Goal: Obtain resource: Download file/media

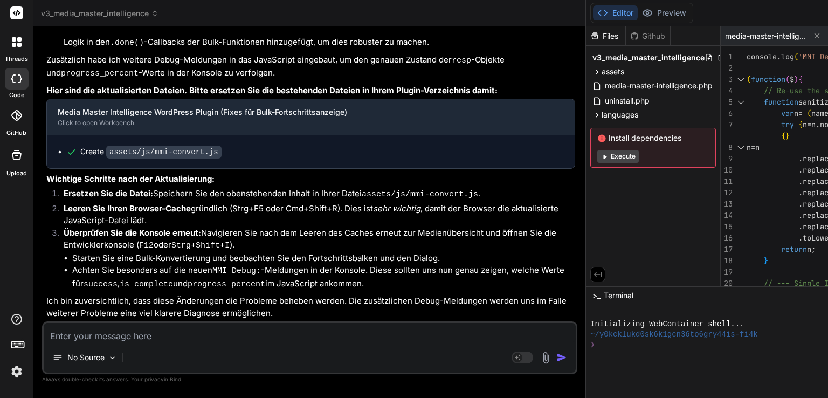
scroll to position [38539, 0]
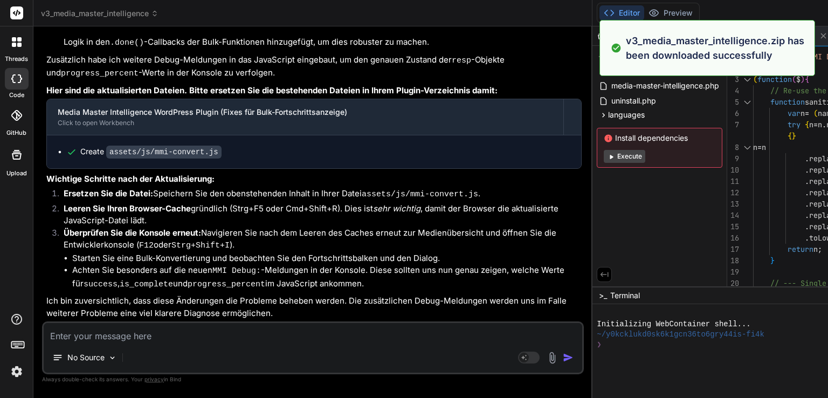
type textarea "x"
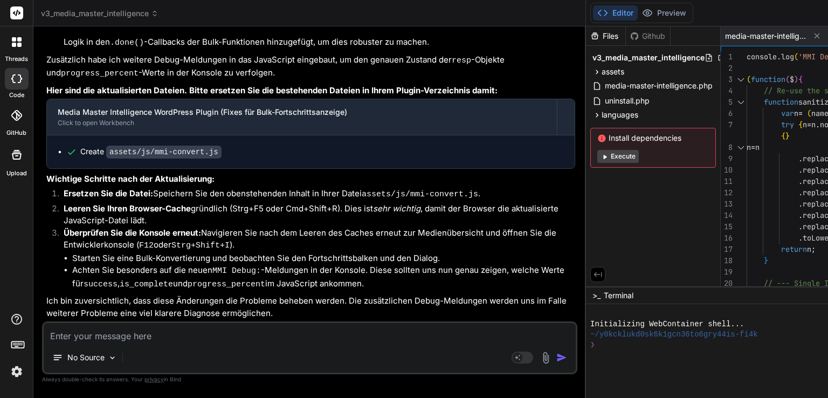
click at [131, 336] on textarea at bounding box center [310, 332] width 532 height 19
type textarea "o"
type textarea "x"
type textarea "ok"
type textarea "x"
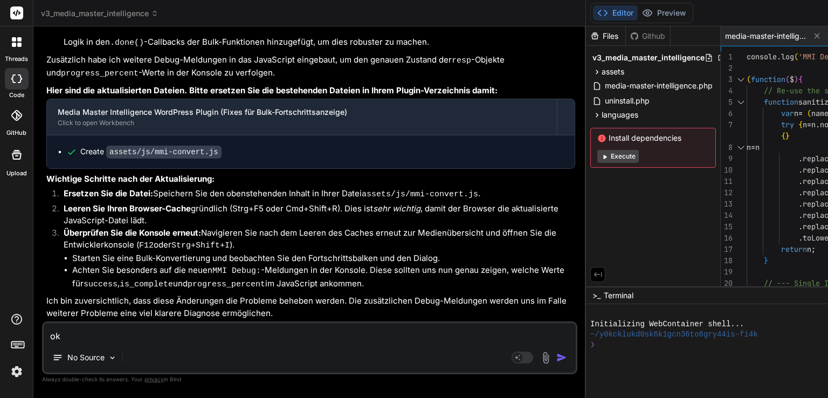
type textarea "ok,"
type textarea "x"
type textarea "ok,"
type textarea "x"
type textarea "ok, e"
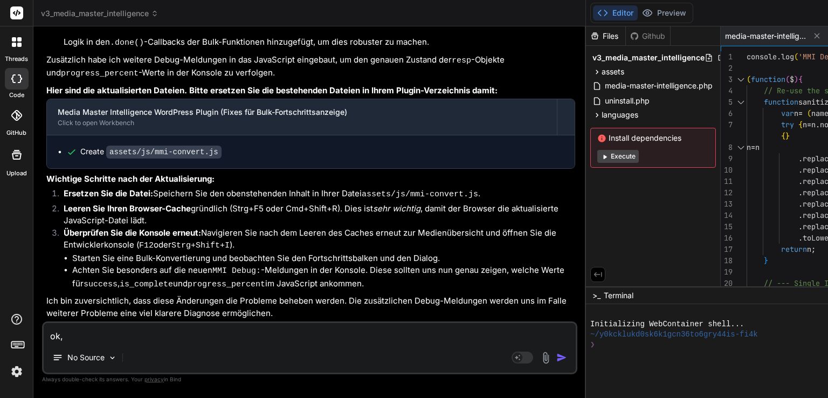
type textarea "x"
type textarea "ok, er"
type textarea "x"
type textarea "ok, ers"
type textarea "x"
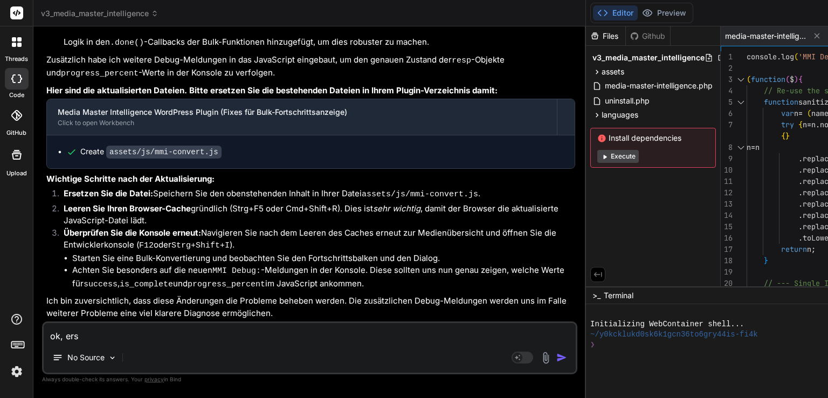
type textarea "ok, ersc"
type textarea "x"
type textarea "ok, ersch"
type textarea "x"
type textarea "ok, ersche"
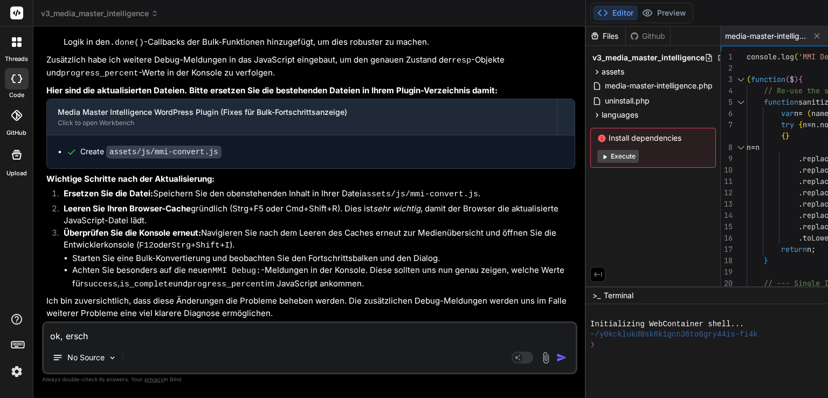
type textarea "x"
type textarea "ok, erschei"
type textarea "x"
type textarea "ok, erschein"
type textarea "x"
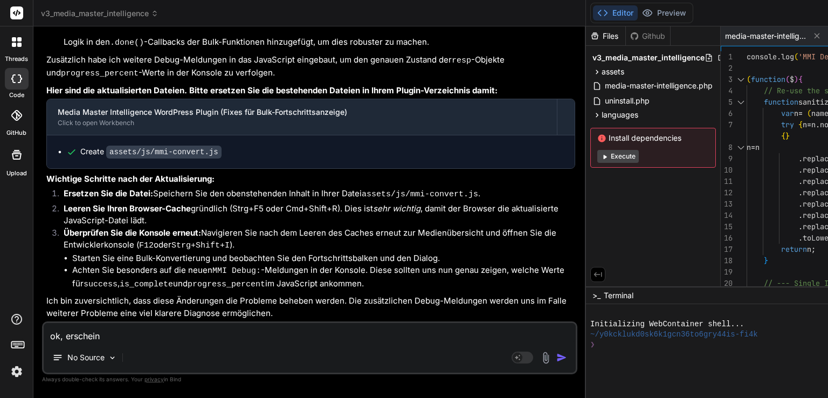
type textarea "ok, erscheint"
type textarea "x"
type textarea "ok, erscheint"
type textarea "x"
type textarea "ok, erscheint n"
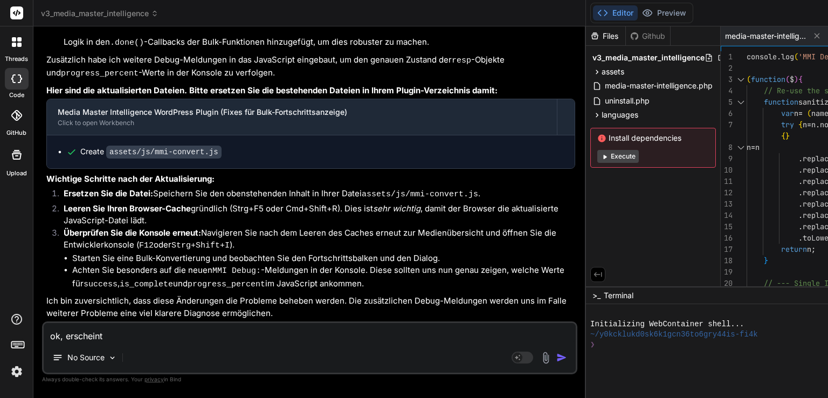
type textarea "x"
type textarea "ok, erscheint na"
type textarea "x"
type textarea "ok, erscheint nac"
type textarea "x"
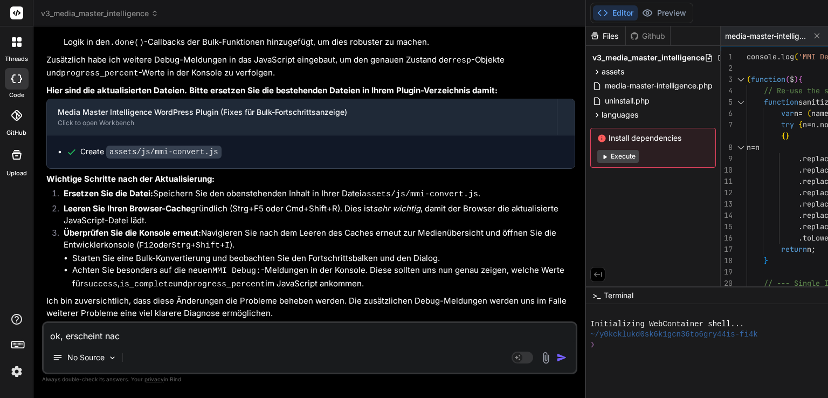
type textarea "ok, erscheint nach"
type textarea "x"
type textarea "ok, erscheint nach"
type textarea "x"
type textarea "ok, erscheint nach s"
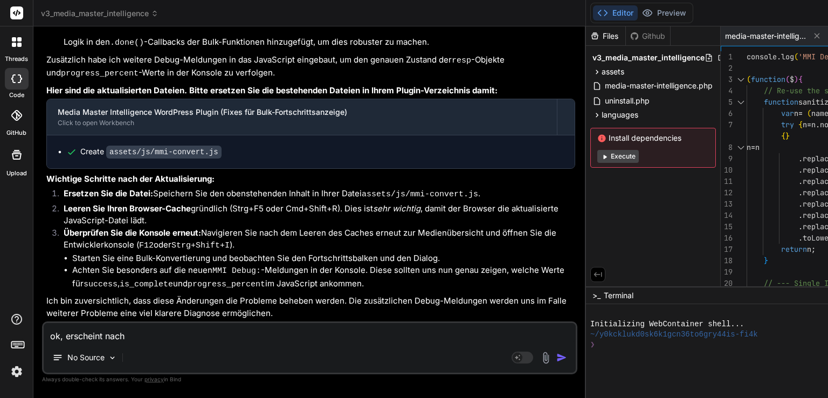
type textarea "x"
type textarea "ok, erscheint nach st"
type textarea "x"
type textarea "ok, erscheint nach ste"
type textarea "x"
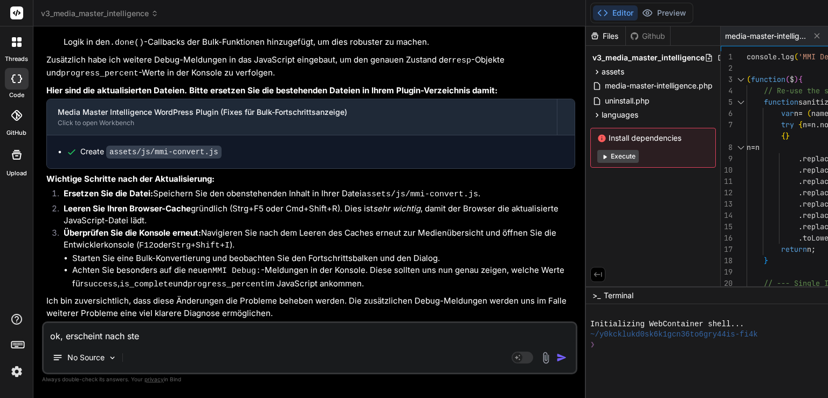
type textarea "ok, erscheint nach stet"
type textarea "x"
type textarea "ok, erscheint nach stets"
type textarea "x"
type textarea "ok, erscheint nach stets"
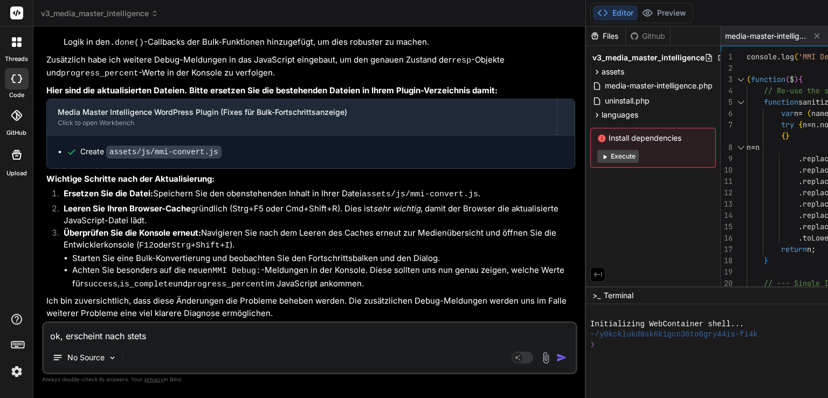
type textarea "x"
type textarea "ok, erscheint nach stets 5"
type textarea "x"
type textarea "ok, erscheint nach stets 5"
type textarea "x"
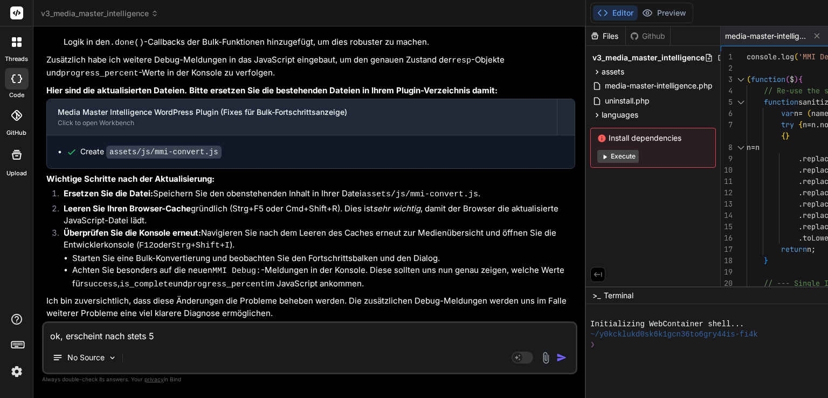
type textarea "ok, erscheint nach stets 5 b"
type textarea "x"
type textarea "ok, erscheint nach stets 5 bi"
type textarea "x"
type textarea "ok, erscheint nach stets 5 bil"
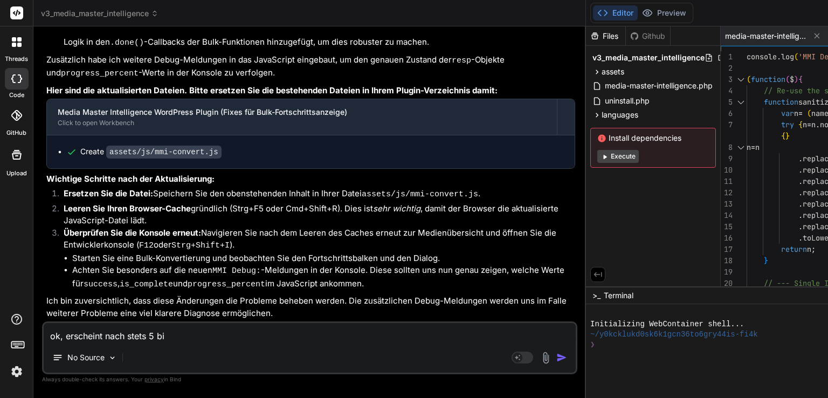
type textarea "x"
type textarea "ok, erscheint nach stets 5 bild"
type textarea "x"
type textarea "ok, erscheint nach stets 5 bilde"
type textarea "x"
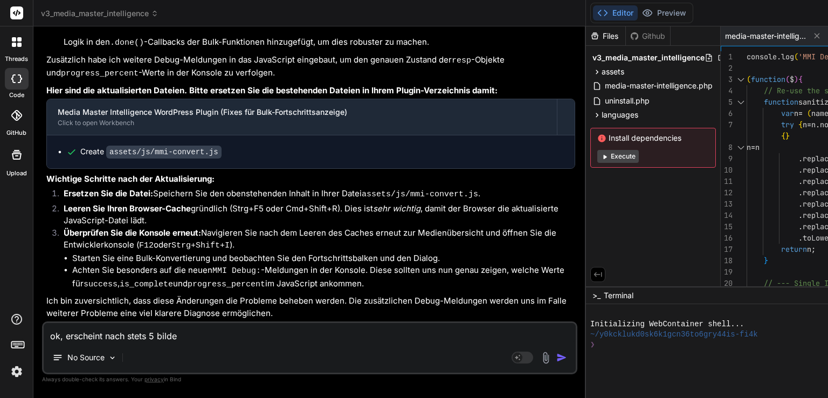
type textarea "ok, erscheint nach stets 5 bilder"
type textarea "x"
type textarea "ok, erscheint nach stets 5 bildern"
type textarea "x"
type textarea "ok, erscheint nach stets 5 bildern"
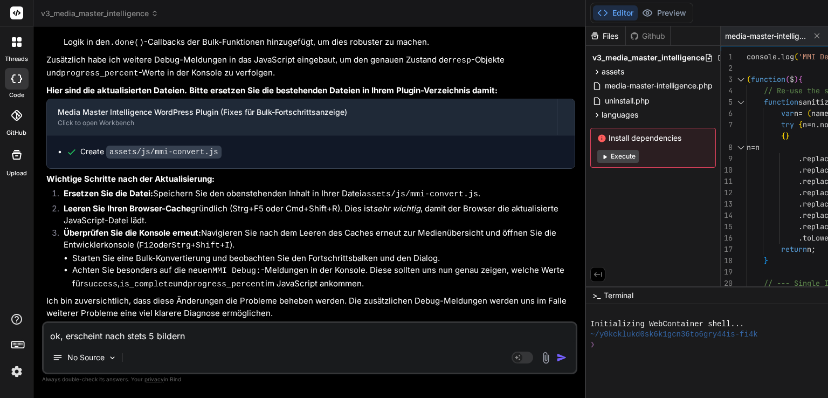
type textarea "x"
type textarea "ok, erscheint nach stets 5 bildern a"
type textarea "x"
type textarea "ok, erscheint nach stets 5 bildern ab"
type textarea "x"
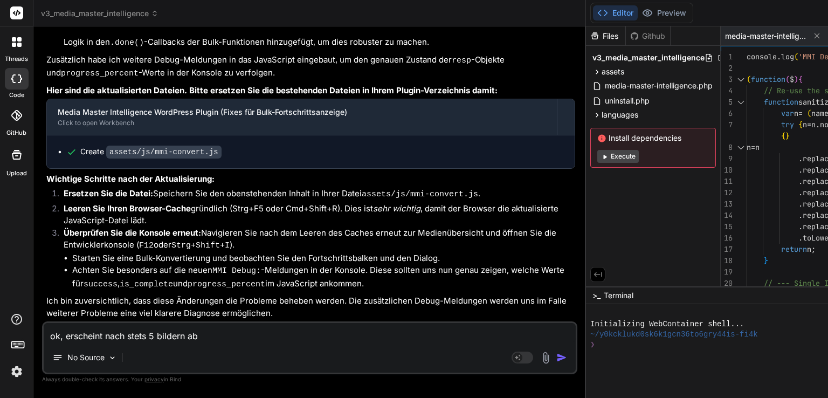
type textarea "ok, erscheint nach stets 5 bildern abz"
type textarea "x"
type textarea "ok, erscheint nach stets 5 bildern abzu"
type textarea "x"
type textarea "ok, erscheint nach stets 5 bildern abzub"
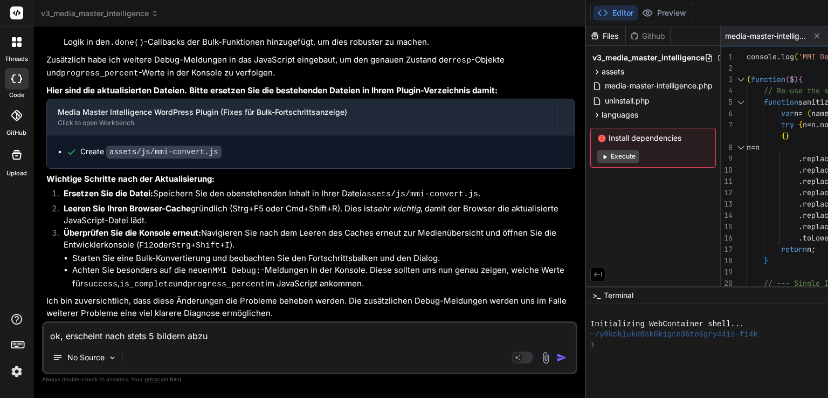
type textarea "x"
type textarea "ok, erscheint nach stets 5 bildern abzubr"
type textarea "x"
type textarea "ok, erscheint nach stets 5 bildern abzubre"
type textarea "x"
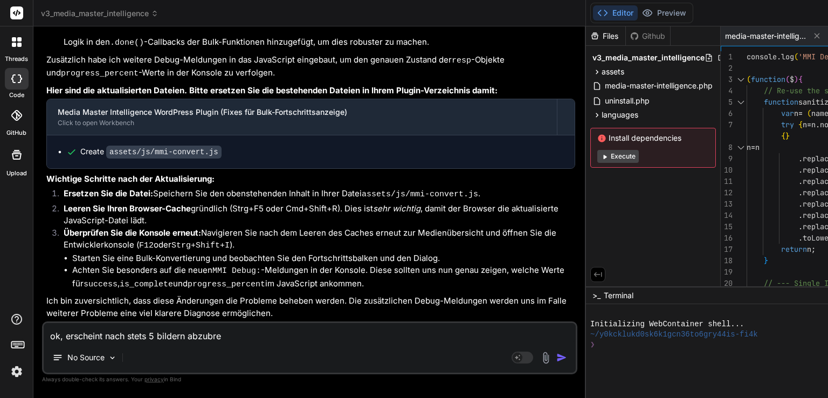
type textarea "ok, erscheint nach stets 5 bildern abzubrec"
type textarea "x"
type textarea "ok, erscheint nach stets 5 bildern abzubrece"
type textarea "x"
type textarea "ok, erscheint nach stets 5 bildern abzubrecen"
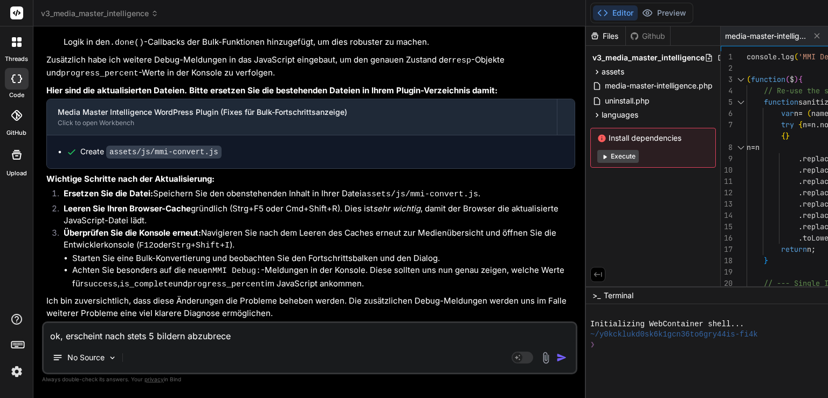
type textarea "x"
type textarea "ok, erscheint nach stets 5 bildern abzubrece"
type textarea "x"
type textarea "ok, erscheint nach stets 5 bildern abzubrec"
type textarea "x"
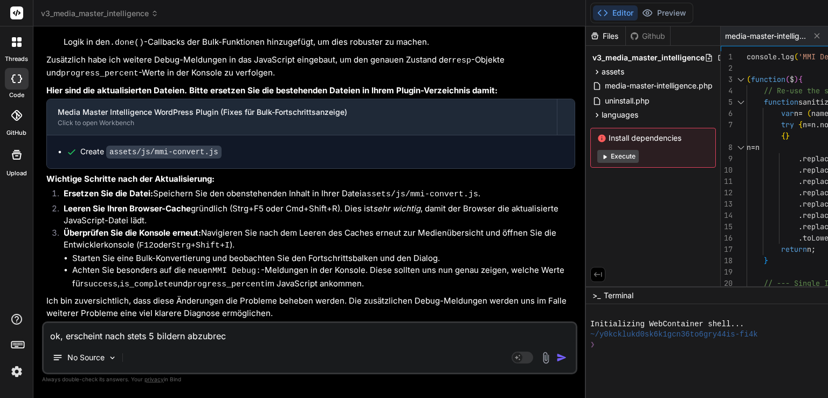
type textarea "ok, erscheint nach stets 5 bildern abzubre"
type textarea "x"
type textarea "ok, erscheint nach stets 5 bildern abzubrec"
type textarea "x"
type textarea "ok, erscheint nach stets 5 bildern abzubrech"
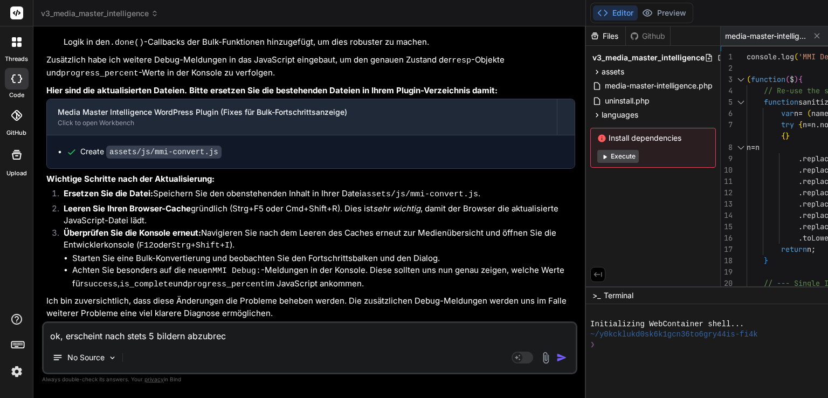
type textarea "x"
type textarea "ok, erscheint nach stets 5 bildern abzubreche"
type textarea "x"
type textarea "ok, erscheint nach stets 5 bildern abzubrechen"
type textarea "x"
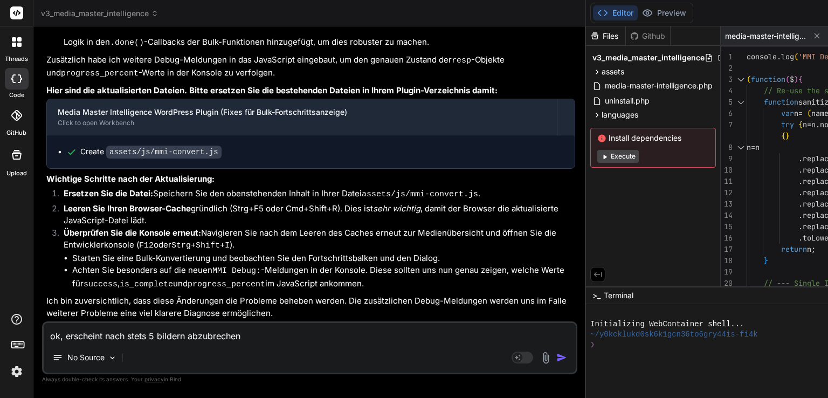
type textarea "ok, erscheint nach stets 5 bildern abzubrechen."
type textarea "x"
type textarea "ok, erscheint nach stets 5 bildern abzubrechen."
type textarea "x"
type textarea "ok, erscheint nach stets 5 bildern abzubrechen. d"
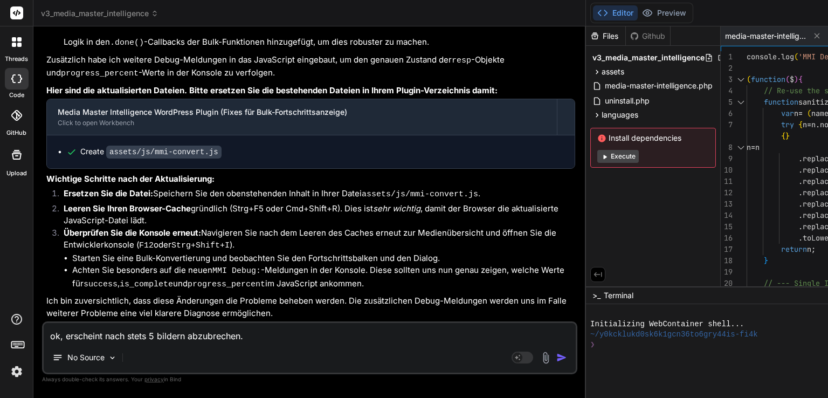
type textarea "x"
type textarea "ok, erscheint nach stets 5 bildern abzubrechen. de"
type textarea "x"
type textarea "ok, erscheint nach stets 5 bildern abzubrechen. der"
type textarea "x"
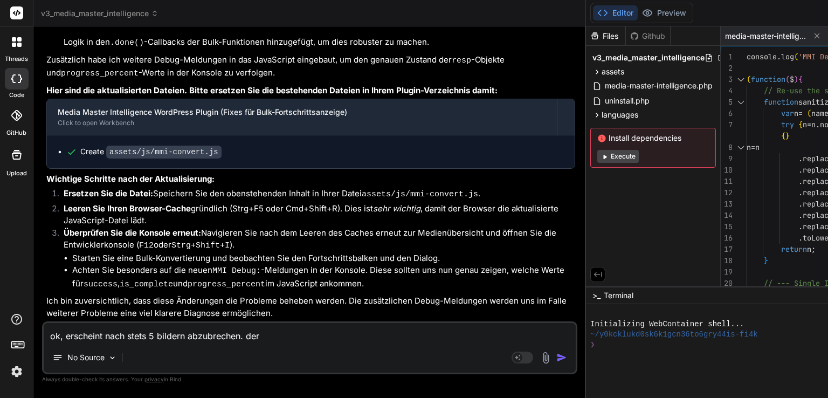
type textarea "ok, erscheint nach stets 5 bildern abzubrechen. der"
type textarea "x"
type textarea "ok, erscheint nach stets 5 bildern abzubrechen. der k"
type textarea "x"
type textarea "ok, erscheint nach stets 5 bildern abzubrechen. der ko"
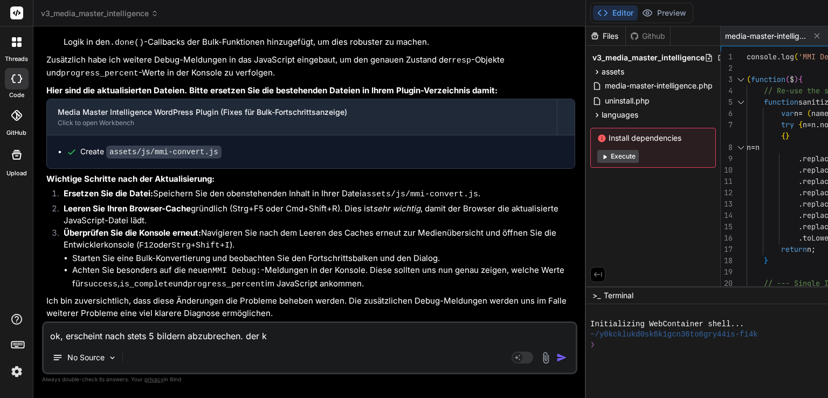
type textarea "x"
type textarea "ok, erscheint nach stets 5 bildern abzubrechen. der kon"
type textarea "x"
type textarea "ok, erscheint nach stets 5 bildern abzubrechen. der konv"
type textarea "x"
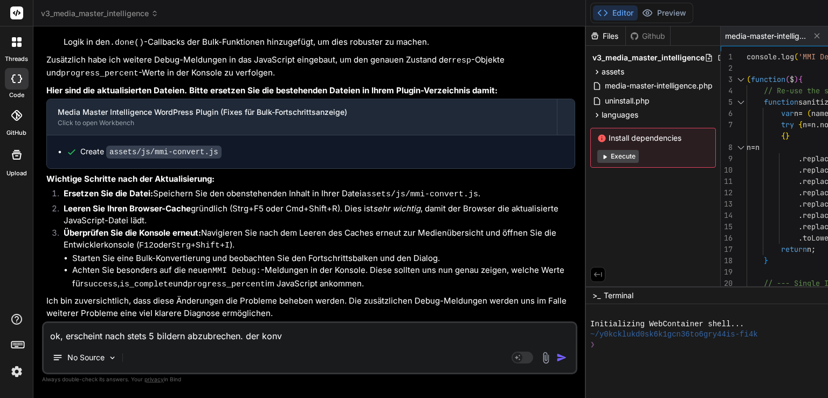
type textarea "ok, erscheint nach stets 5 bildern abzubrechen. der konve"
type textarea "x"
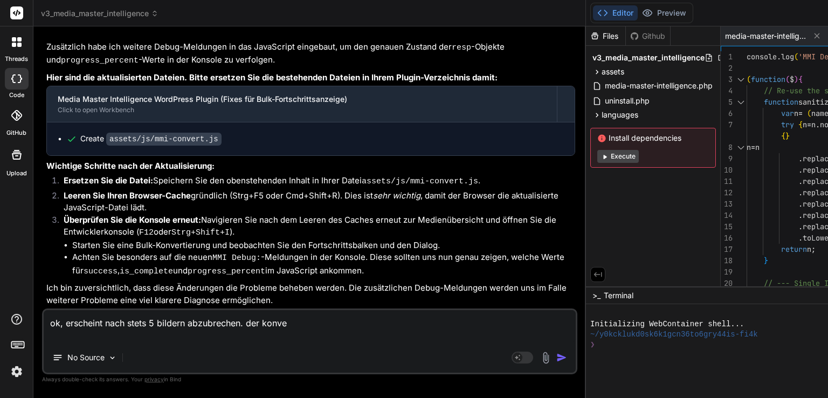
type textarea "ok, erscheint nach stets 5 bildern abzubrechen. der konver"
type textarea "x"
type textarea "ok, erscheint nach stets 5 bildern abzubrechen. der konvert"
type textarea "x"
type textarea "ok, erscheint nach stets 5 bildern abzubrechen. der konverti"
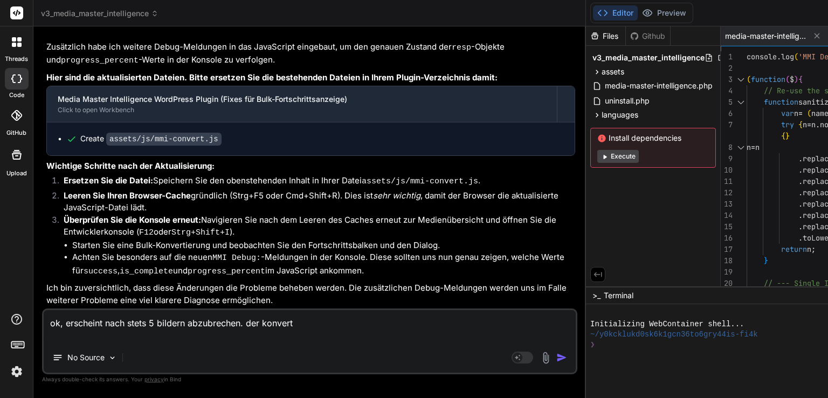
type textarea "x"
type textarea "ok, erscheint nach stets 5 bildern abzubrechen. der konvertier"
type textarea "x"
type textarea "ok, erscheint nach stets 5 bildern abzubrechen. der konvertieru"
type textarea "x"
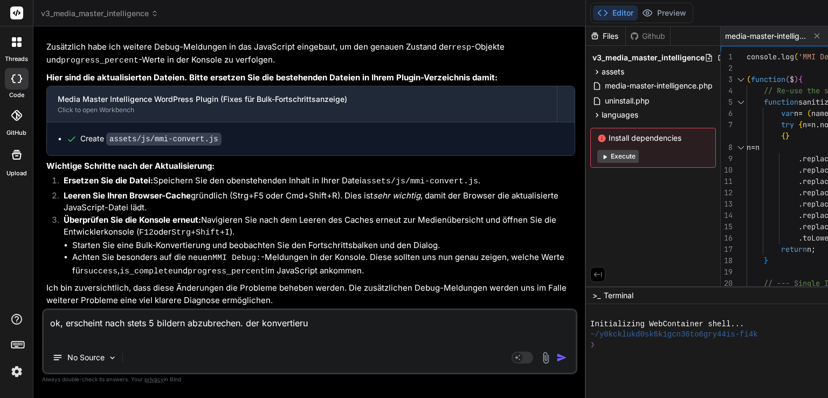
type textarea "ok, erscheint nach stets 5 bildern abzubrechen. der konvertierun"
type textarea "x"
type textarea "ok, erscheint nach stets 5 bildern abzubrechen. der konvertierung"
type textarea "x"
type textarea "ok, erscheint nach stets 5 bildern abzubrechen. der konvertierungs"
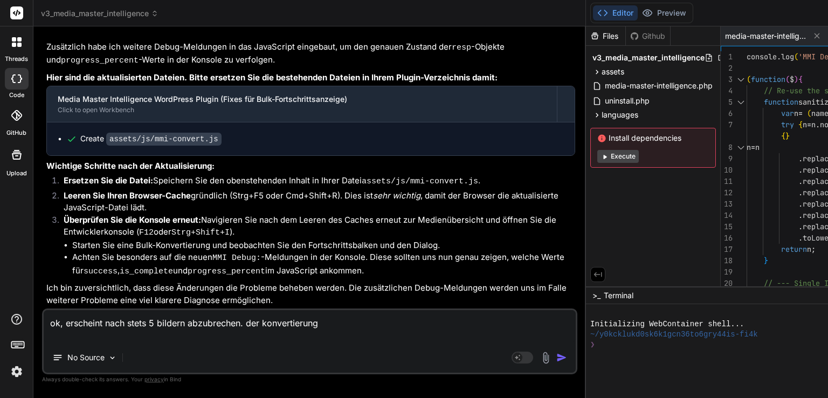
type textarea "x"
type textarea "ok, erscheint nach stets 5 bildern abzubrechen. der konvertierungsp"
type textarea "x"
type textarea "ok, erscheint nach stets 5 bildern abzubrechen. der konvertierungspr"
type textarea "x"
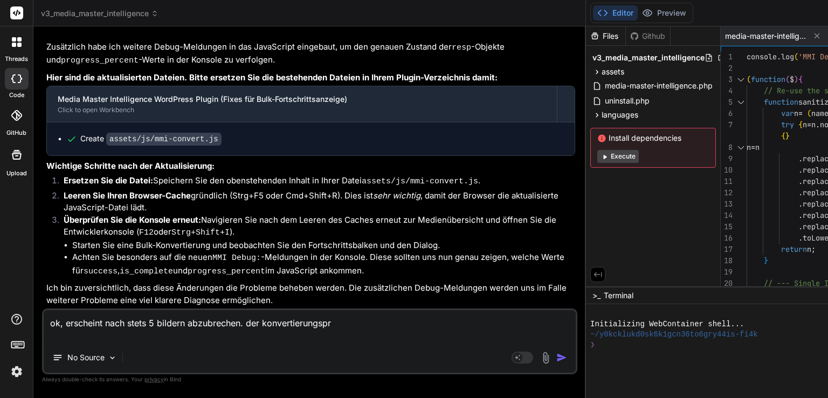
type textarea "ok, erscheint nach stets 5 bildern abzubrechen. der konvertierungspro"
type textarea "x"
type textarea "ok, erscheint nach stets 5 bildern abzubrechen. der konvertierungsproz"
type textarea "x"
type textarea "ok, erscheint nach stets 5 bildern abzubrechen. der konvertierungsproze"
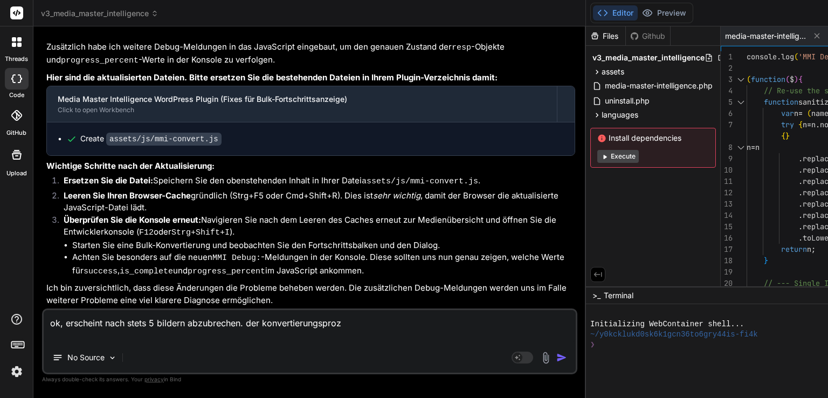
type textarea "x"
type textarea "ok, erscheint nach stets 5 bildern abzubrechen. der konvertierungsprozes"
type textarea "x"
type textarea "ok, erscheint nach stets 5 bildern abzubrechen. der konvertierungsprozess"
type textarea "x"
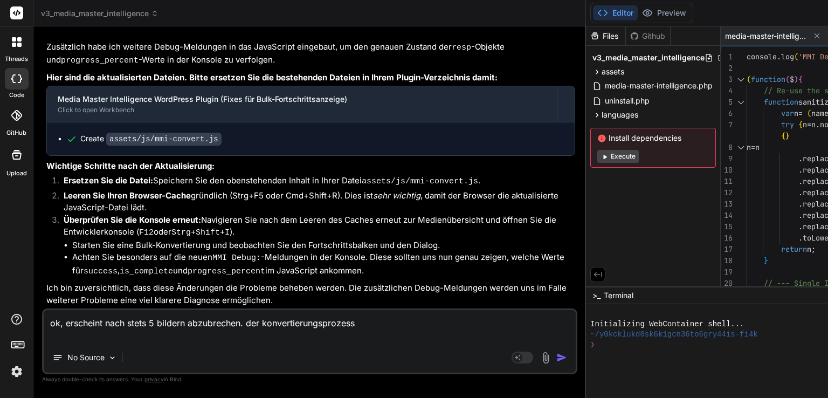
type textarea "ok, erscheint nach stets 5 bildern abzubrechen. der konvertierungsprozess"
type textarea "x"
type textarea "ok, erscheint nach stets 5 bildern abzubrechen. der konvertierungsprozess f"
type textarea "x"
type textarea "ok, erscheint nach stets 5 bildern abzubrechen. der konvertierungsprozess fr"
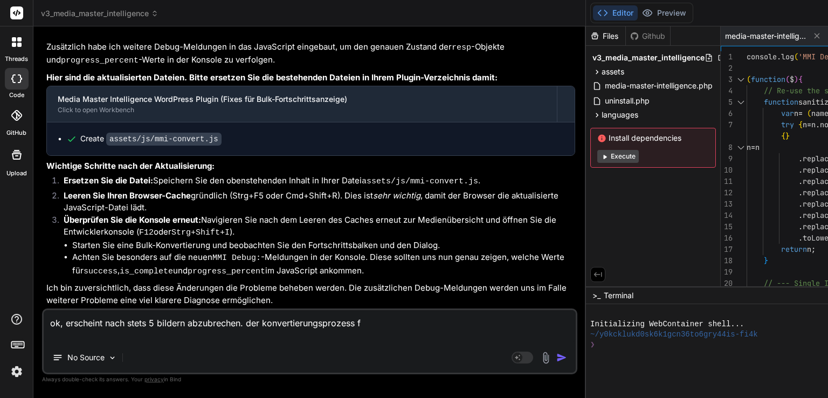
type textarea "x"
type textarea "ok, erscheint nach stets 5 bildern abzubrechen. der konvertierungsprozess fri"
type textarea "x"
type textarea "ok, erscheint nach stets 5 bildern abzubrechen. der konvertierungsprozess frie"
type textarea "x"
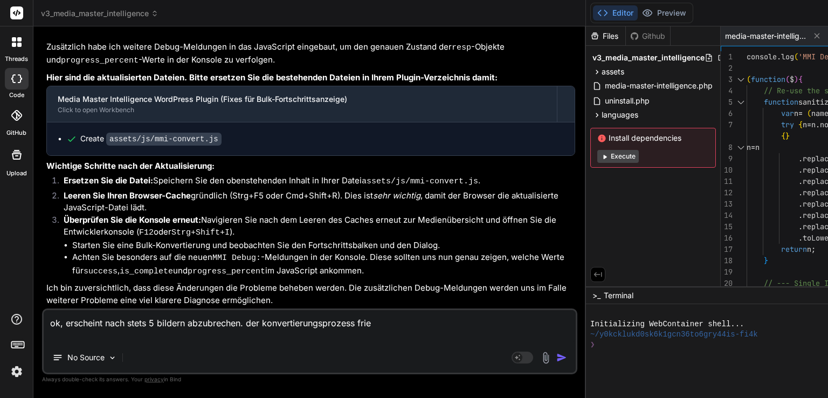
type textarea "ok, erscheint nach stets 5 bildern abzubrechen. der konvertierungsprozess frier"
type textarea "x"
type textarea "ok, erscheint nach stets 5 bildern abzubrechen. der konvertierungsprozess friert"
type textarea "x"
type textarea "ok, erscheint nach stets 5 bildern abzubrechen. der konvertierungsprozess friert"
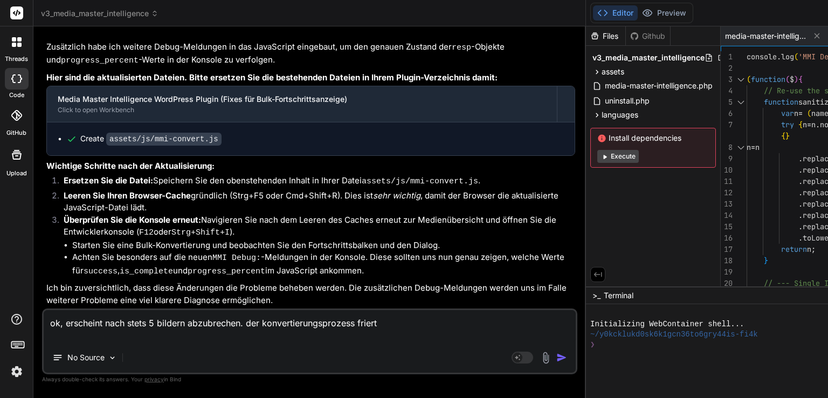
type textarea "x"
type textarea "ok, erscheint nach stets 5 bildern abzubrechen. der konvertierungsprozess frier…"
type textarea "x"
type textarea "ok, erscheint nach stets 5 bildern abzubrechen. der konvertierungsprozess frier…"
type textarea "x"
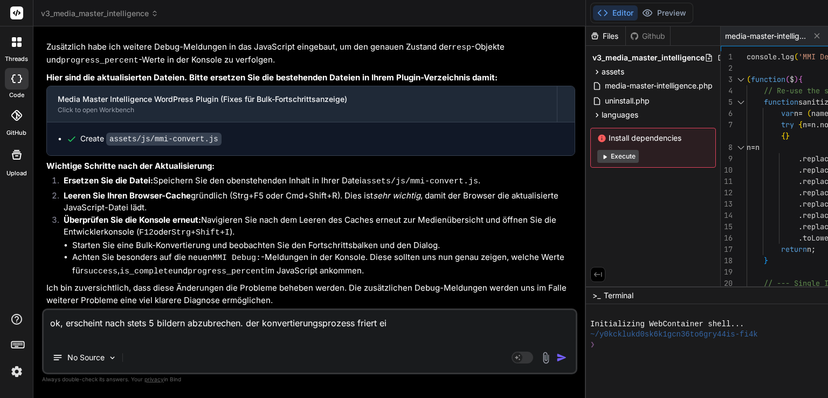
type textarea "ok, erscheint nach stets 5 bildern abzubrechen. der konvertierungsprozess frier…"
type textarea "x"
type textarea "ok, erscheint nach stets 5 bildern abzubrechen. der konvertierungsprozess frier…"
type textarea "x"
type textarea "ok, erscheint nach stets 5 bildern abzubrechen. der konvertierungsprozess frier…"
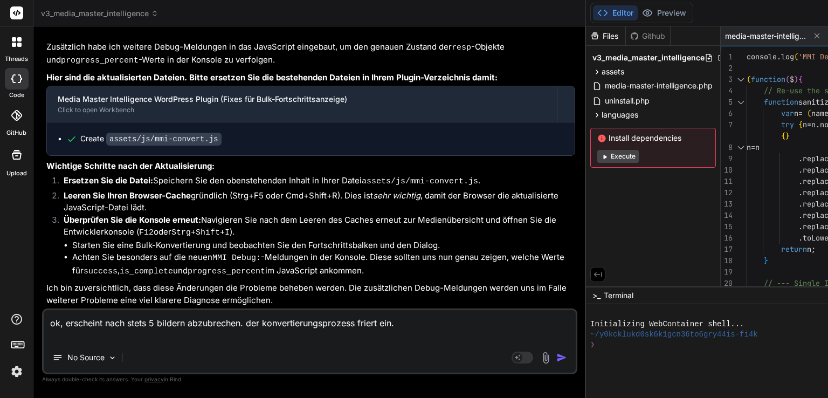
type textarea "x"
type textarea "ok, erscheint nach stets 5 bildern abzubrechen. der konvertierungsprozess frier…"
type textarea "x"
type textarea "ok, erscheint nach stets 5 bildern abzubrechen. der konvertierungsprozess frier…"
type textarea "x"
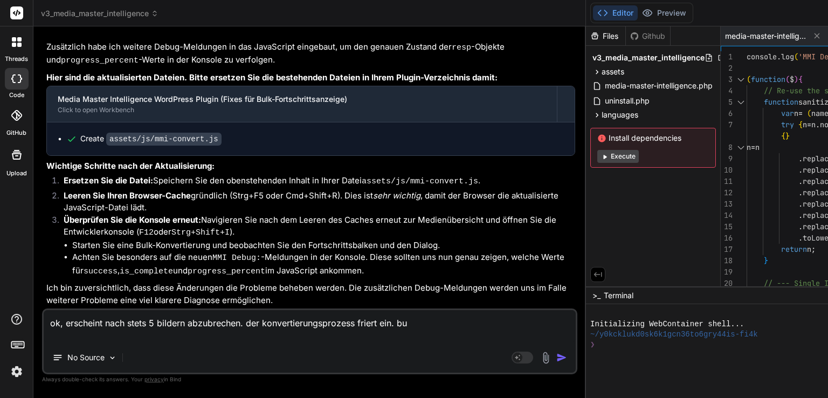
type textarea "ok, erscheint nach stets 5 bildern abzubrechen. der konvertierungsprozess frier…"
type textarea "x"
type textarea "ok, erscheint nach stets 5 bildern abzubrechen. der konvertierungsprozess frier…"
type textarea "x"
type textarea "ok, erscheint nach stets 5 bildern abzubrechen. der konvertierungsprozess frier…"
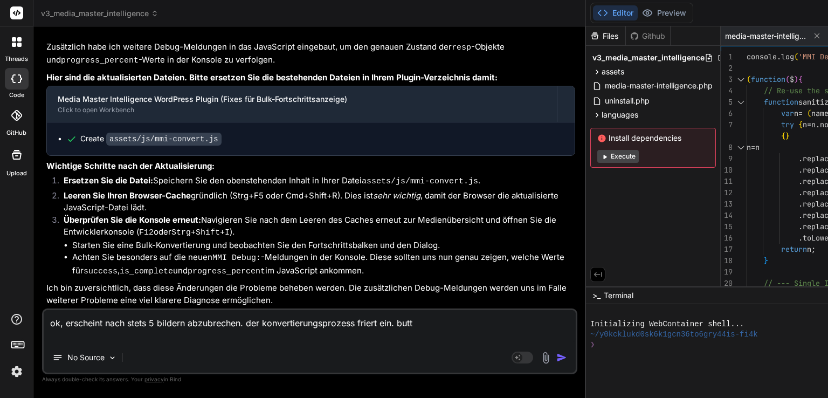
type textarea "x"
type textarea "ok, erscheint nach stets 5 bildern abzubrechen. der konvertierungsprozess frier…"
type textarea "x"
type textarea "ok, erscheint nach stets 5 bildern abzubrechen. der konvertierungsprozess frier…"
type textarea "x"
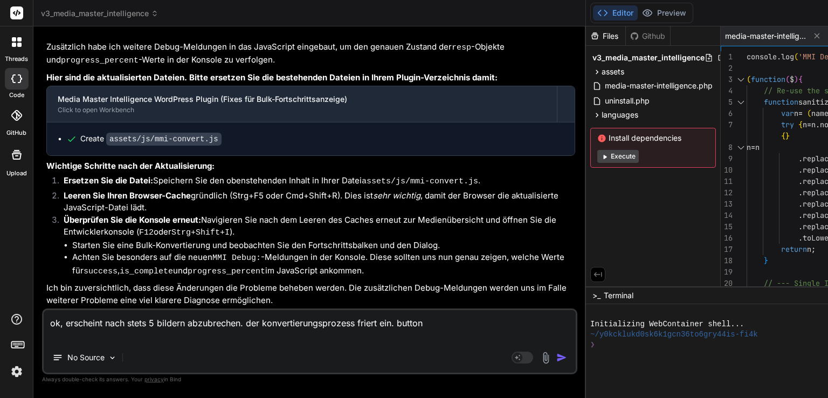
type textarea "ok, erscheint nach stets 5 bildern abzubrechen. der konvertierungsprozess frier…"
type textarea "x"
type textarea "ok, erscheint nach stets 5 bildern abzubrechen. der konvertierungsprozess frier…"
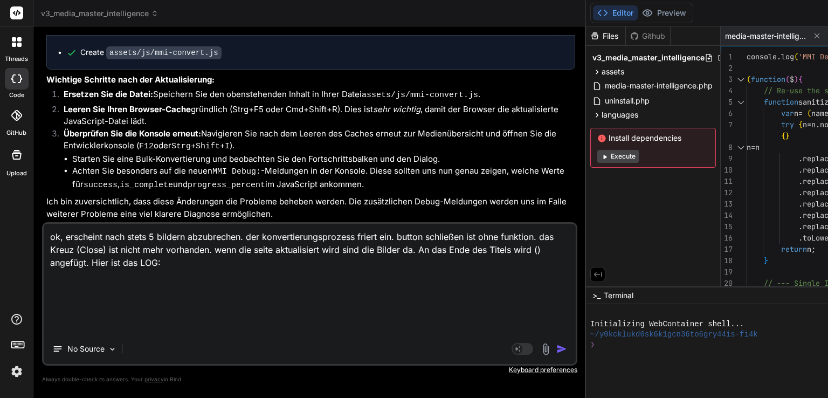
paste textarea "[[DATE] 17:13:52] MMI Log file created on plugin activation. [[DATE] 17:14:45] …"
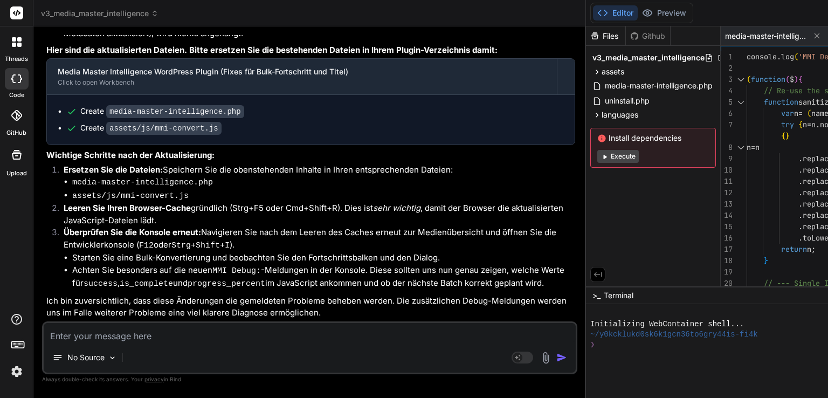
scroll to position [41319, 0]
click at [133, 337] on textarea at bounding box center [310, 332] width 532 height 19
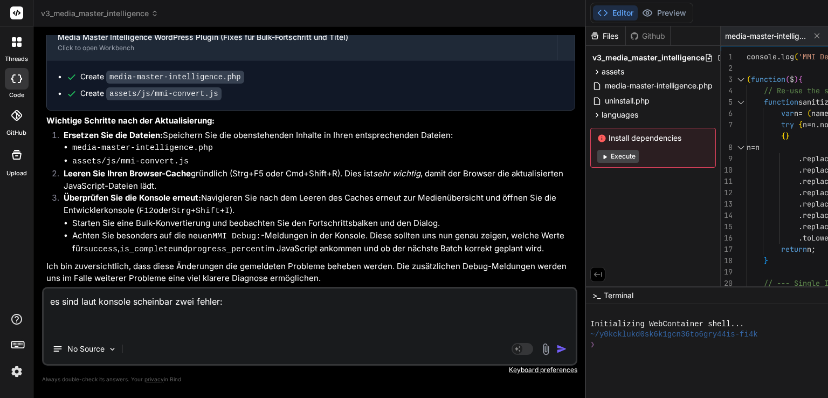
paste textarea "JQMIGRATE: Migrate is installed with logging active, version 3.4.1 mmi-convert.…"
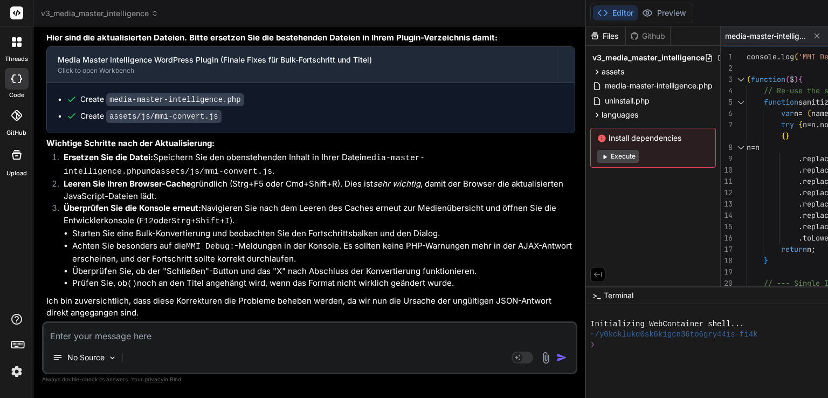
scroll to position [47569, 0]
